Goal: Check status: Check status

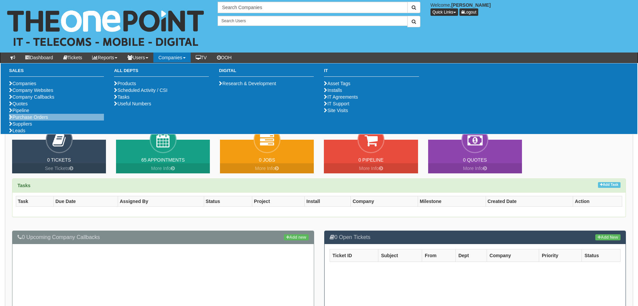
click at [76, 120] on li "Purchase Orders" at bounding box center [56, 117] width 95 height 7
click at [31, 120] on link "Purchase Orders" at bounding box center [28, 116] width 39 height 5
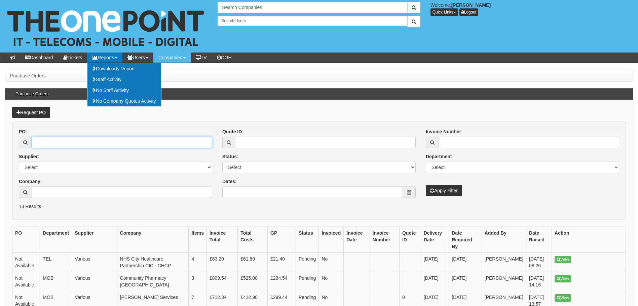
click at [42, 143] on input "PO:" at bounding box center [122, 142] width 181 height 11
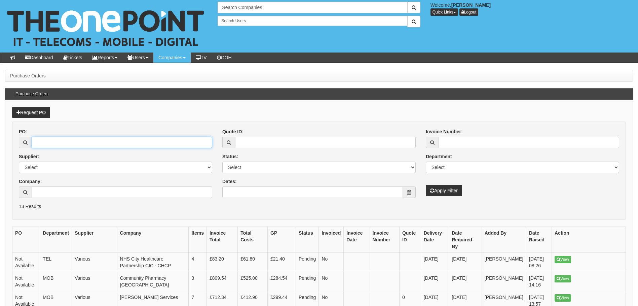
paste input "19219"
type input "19219"
click at [452, 189] on button "Apply Filter" at bounding box center [444, 190] width 36 height 11
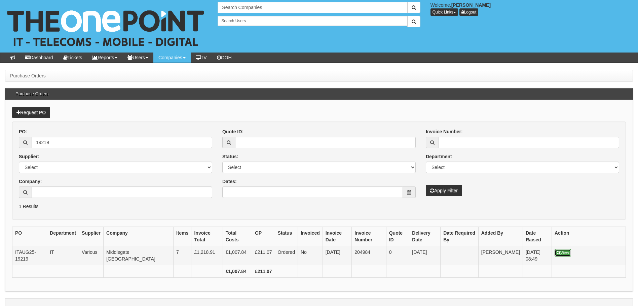
click at [566, 253] on link "View" at bounding box center [563, 252] width 16 height 7
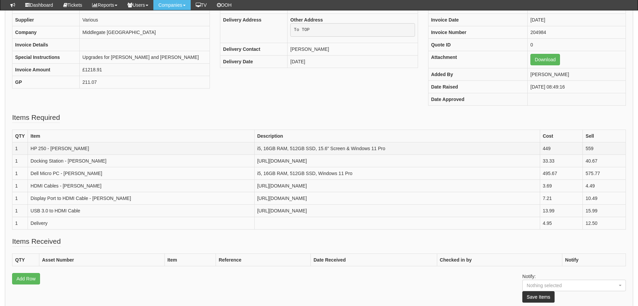
scroll to position [135, 0]
